Goal: Use online tool/utility: Utilize a website feature to perform a specific function

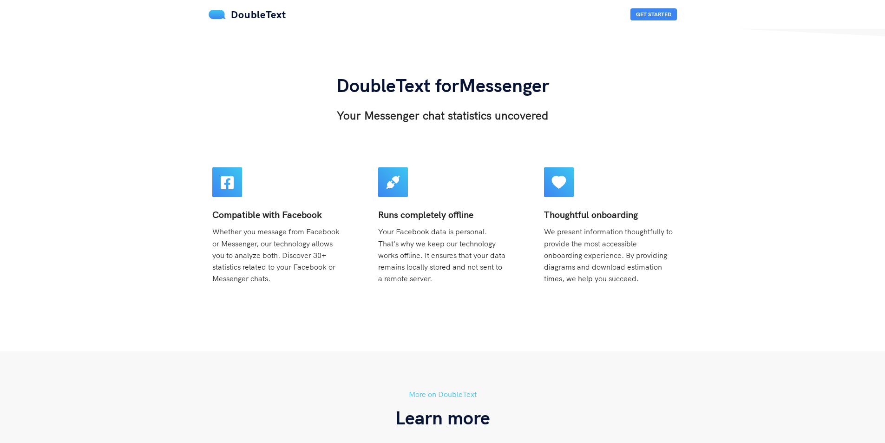
scroll to position [60, 0]
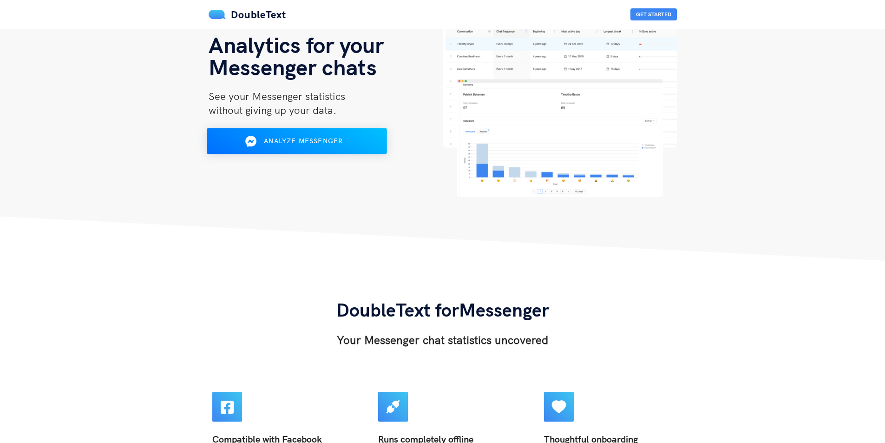
click at [290, 147] on div "Analyze Messenger" at bounding box center [296, 141] width 147 height 15
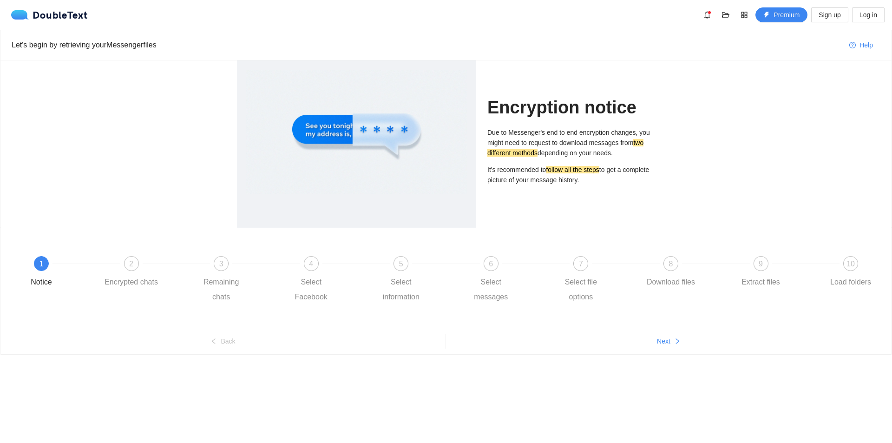
click at [583, 164] on div "Due to Messenger's end to end encryption changes, you might need to request to …" at bounding box center [571, 156] width 168 height 58
click at [563, 174] on p "It's recommended to follow all the steps to get a complete picture of your mess…" at bounding box center [571, 174] width 168 height 20
click at [554, 138] on p "Due to Messenger's end to end encryption changes, you might need to request to …" at bounding box center [571, 142] width 168 height 31
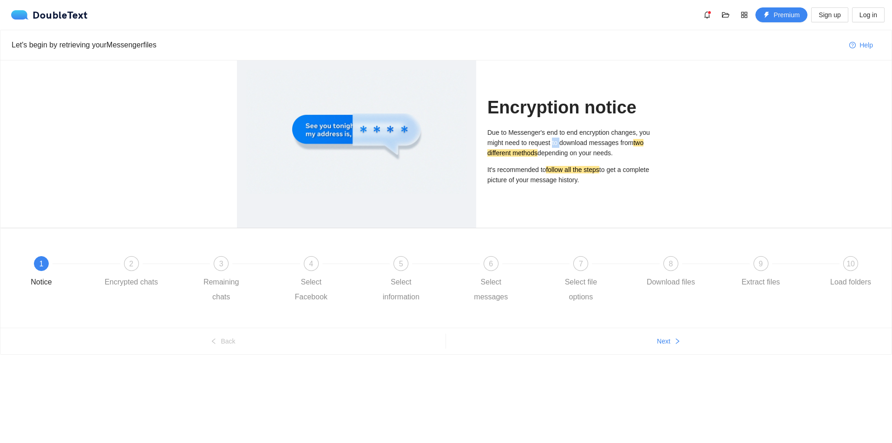
click at [554, 138] on p "Due to Messenger's end to end encryption changes, you might need to request to …" at bounding box center [571, 142] width 168 height 31
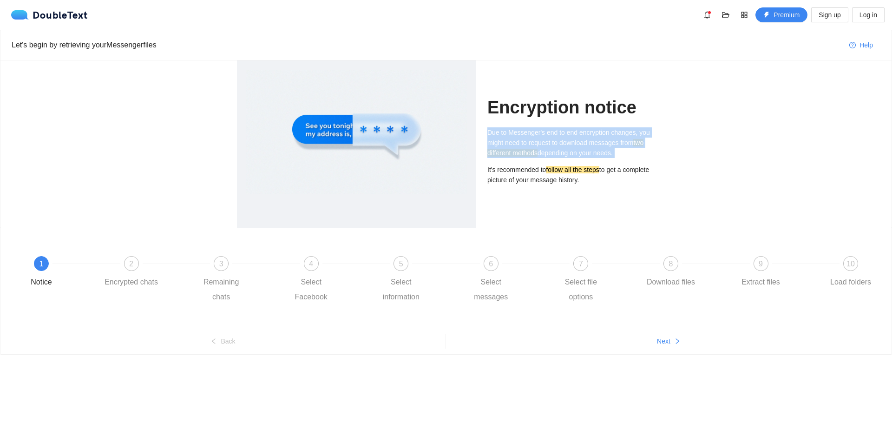
click at [554, 138] on p "Due to Messenger's end to end encryption changes, you might need to request to …" at bounding box center [571, 142] width 168 height 31
click at [549, 142] on p "Due to Messenger's end to end encryption changes, you might need to request to …" at bounding box center [571, 142] width 168 height 31
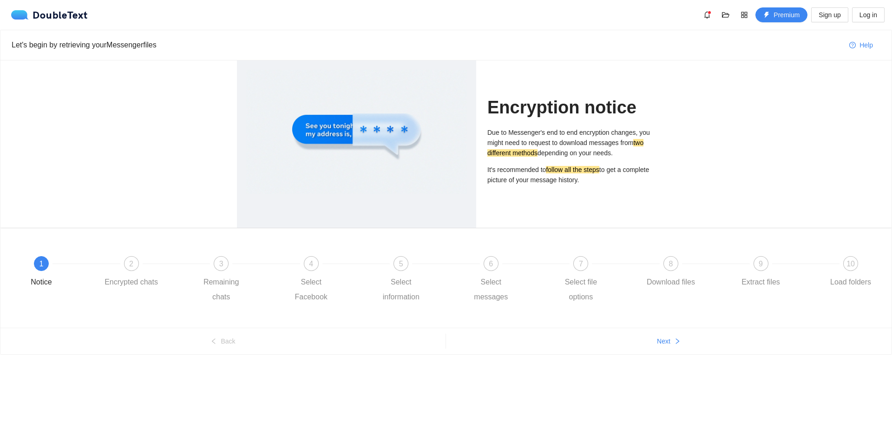
click at [542, 179] on p "It's recommended to follow all the steps to get a complete picture of your mess…" at bounding box center [571, 174] width 168 height 20
click at [540, 172] on p "It's recommended to follow all the steps to get a complete picture of your mess…" at bounding box center [571, 174] width 168 height 20
